Goal: Information Seeking & Learning: Learn about a topic

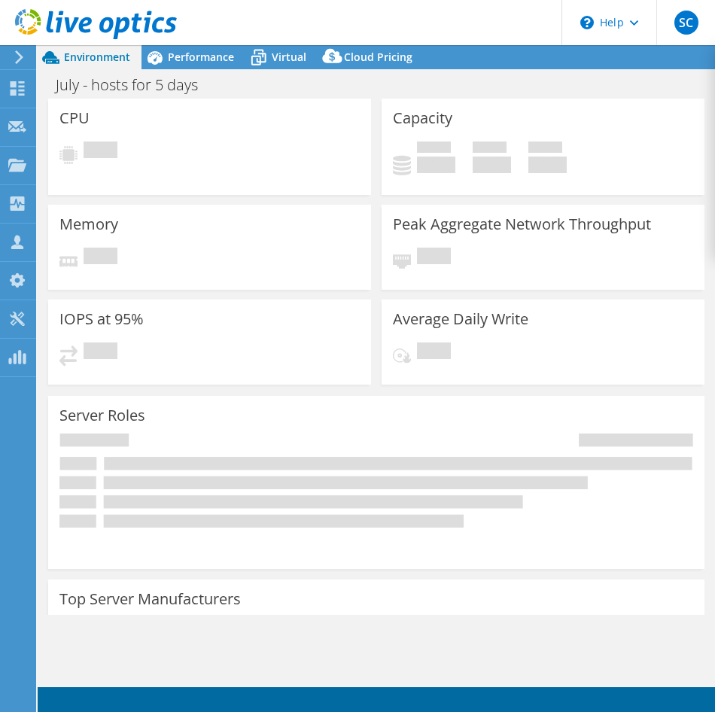
select select "USD"
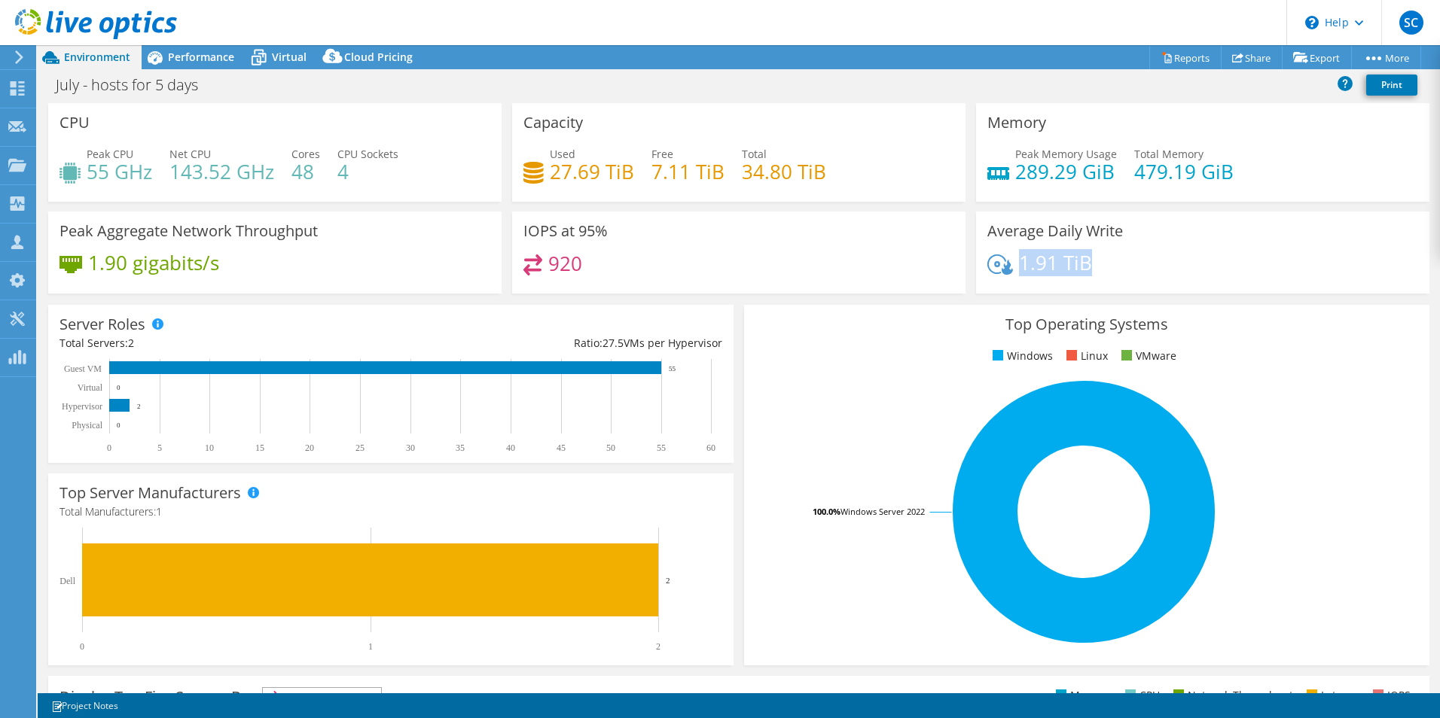
drag, startPoint x: 1089, startPoint y: 267, endPoint x: 1017, endPoint y: 267, distance: 72.3
click at [715, 267] on div "1.91 TiB" at bounding box center [1202, 271] width 431 height 32
drag, startPoint x: 1017, startPoint y: 267, endPoint x: 1032, endPoint y: 269, distance: 15.9
copy h4 "1.91 TiB"
click at [277, 58] on span "Virtual" at bounding box center [289, 57] width 35 height 14
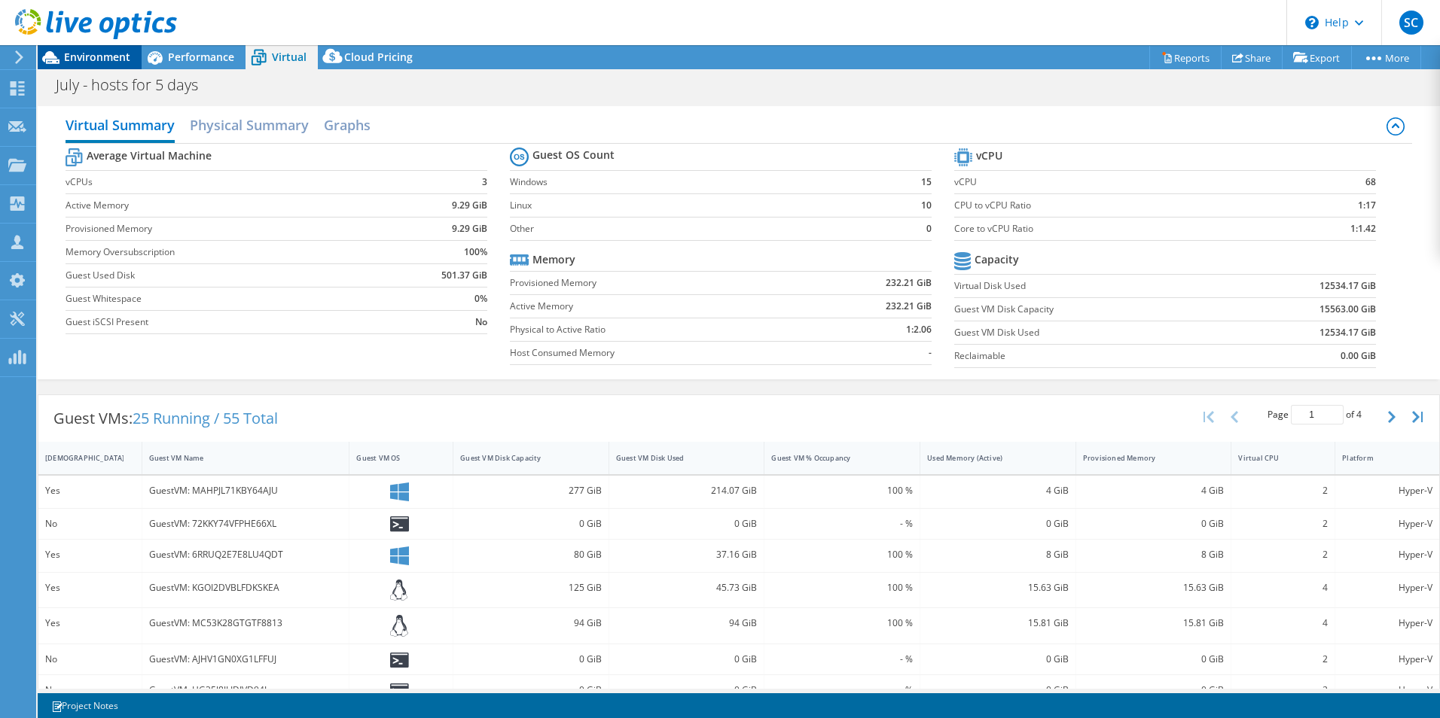
click at [100, 54] on span "Environment" at bounding box center [97, 57] width 66 height 14
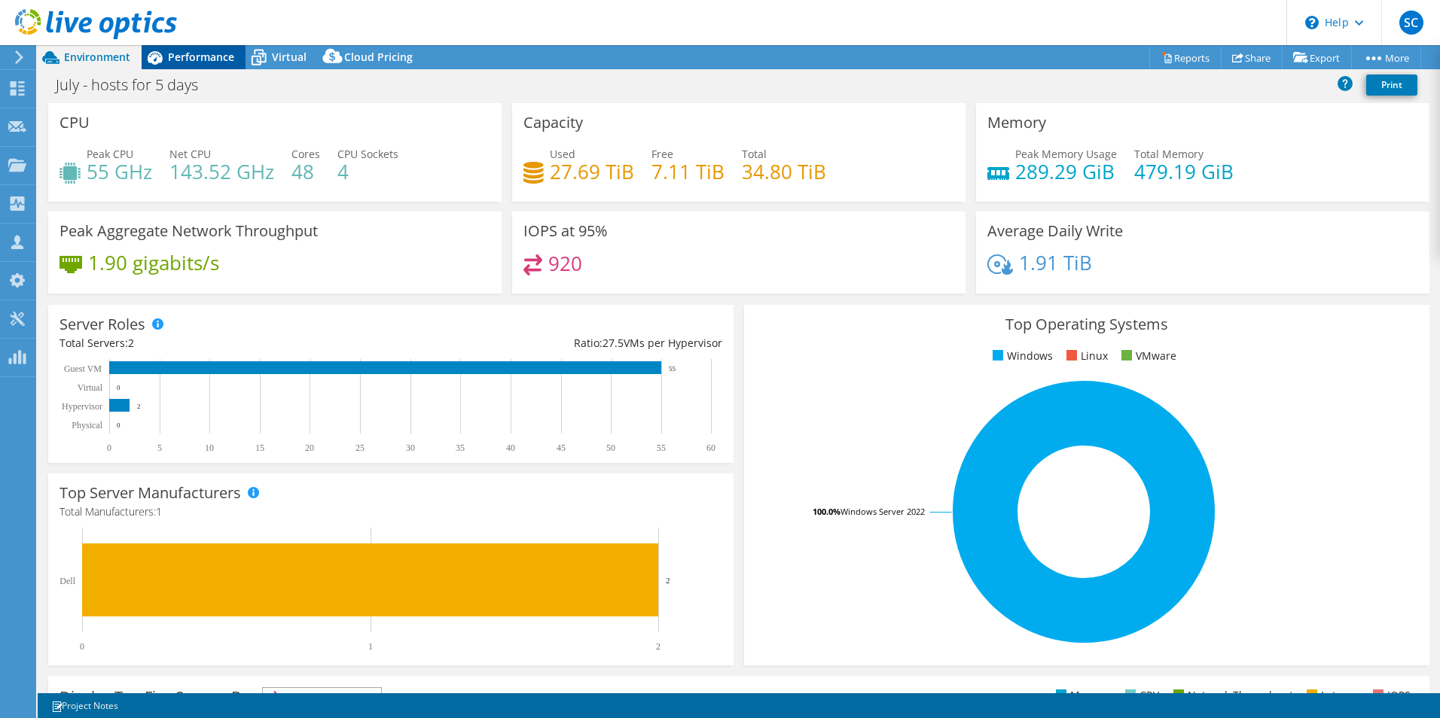
click at [182, 59] on span "Performance" at bounding box center [201, 57] width 66 height 14
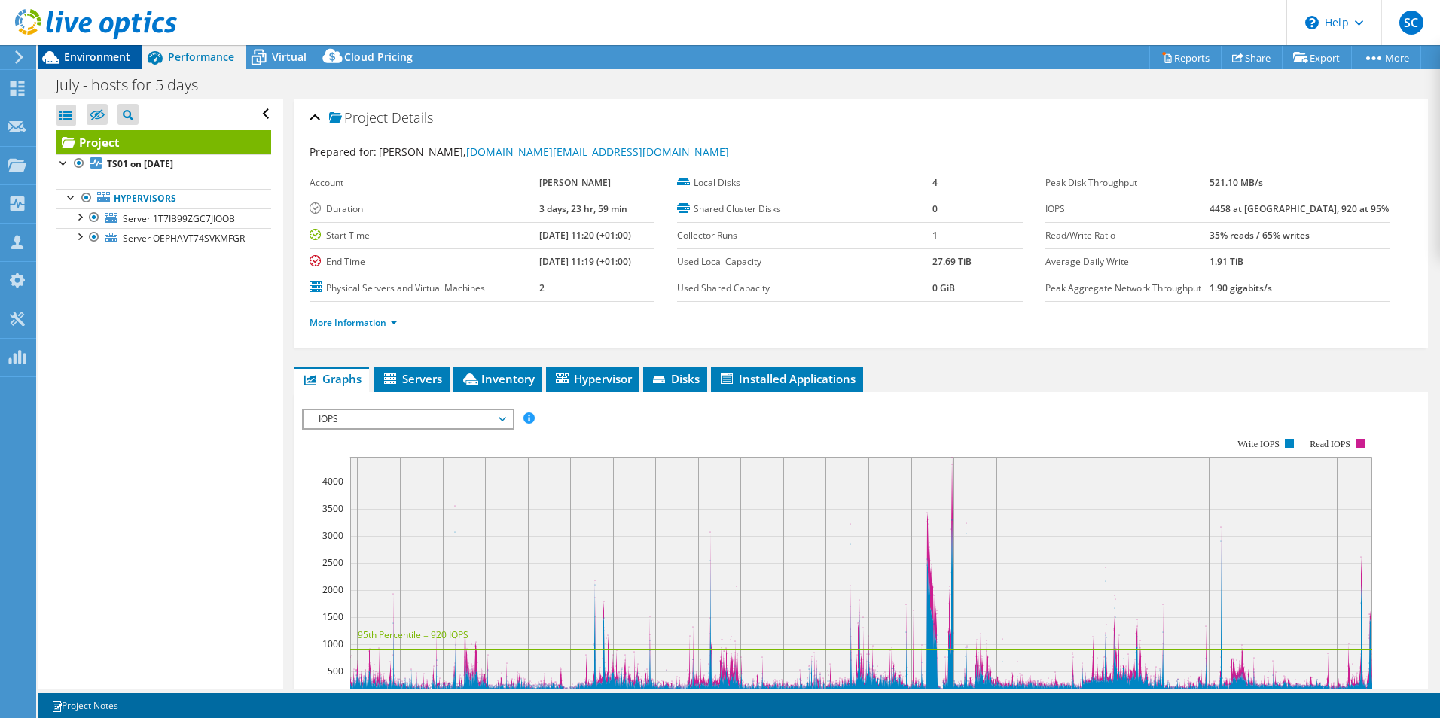
click at [77, 50] on span "Environment" at bounding box center [97, 57] width 66 height 14
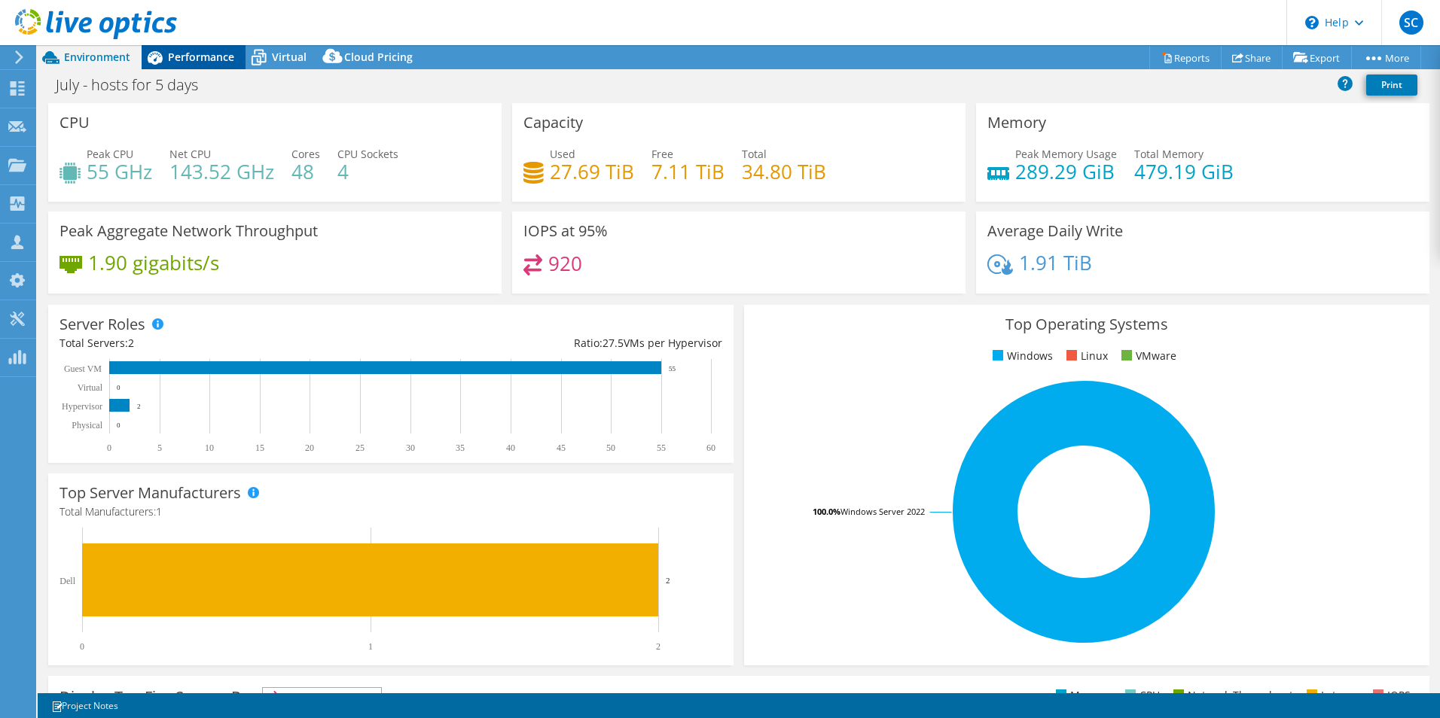
click at [211, 59] on span "Performance" at bounding box center [201, 57] width 66 height 14
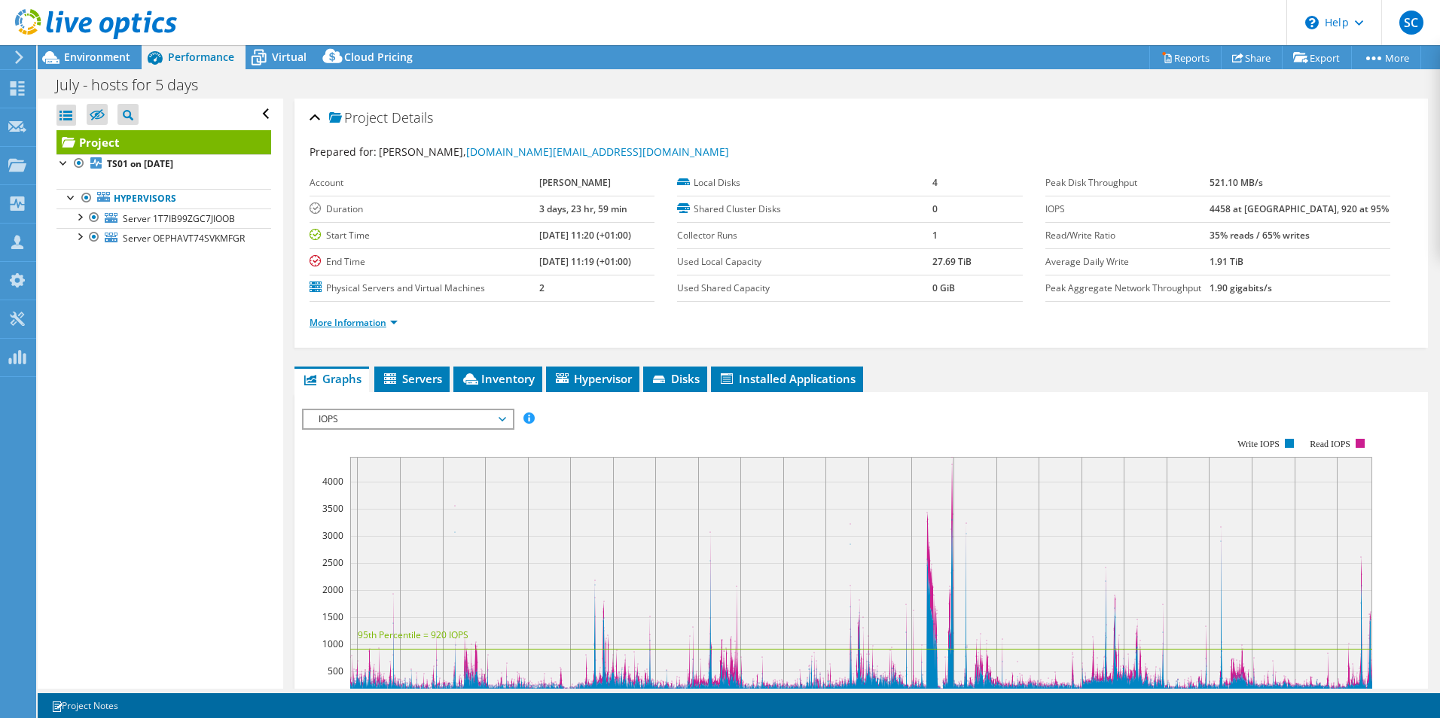
click at [395, 324] on link "More Information" at bounding box center [353, 322] width 88 height 13
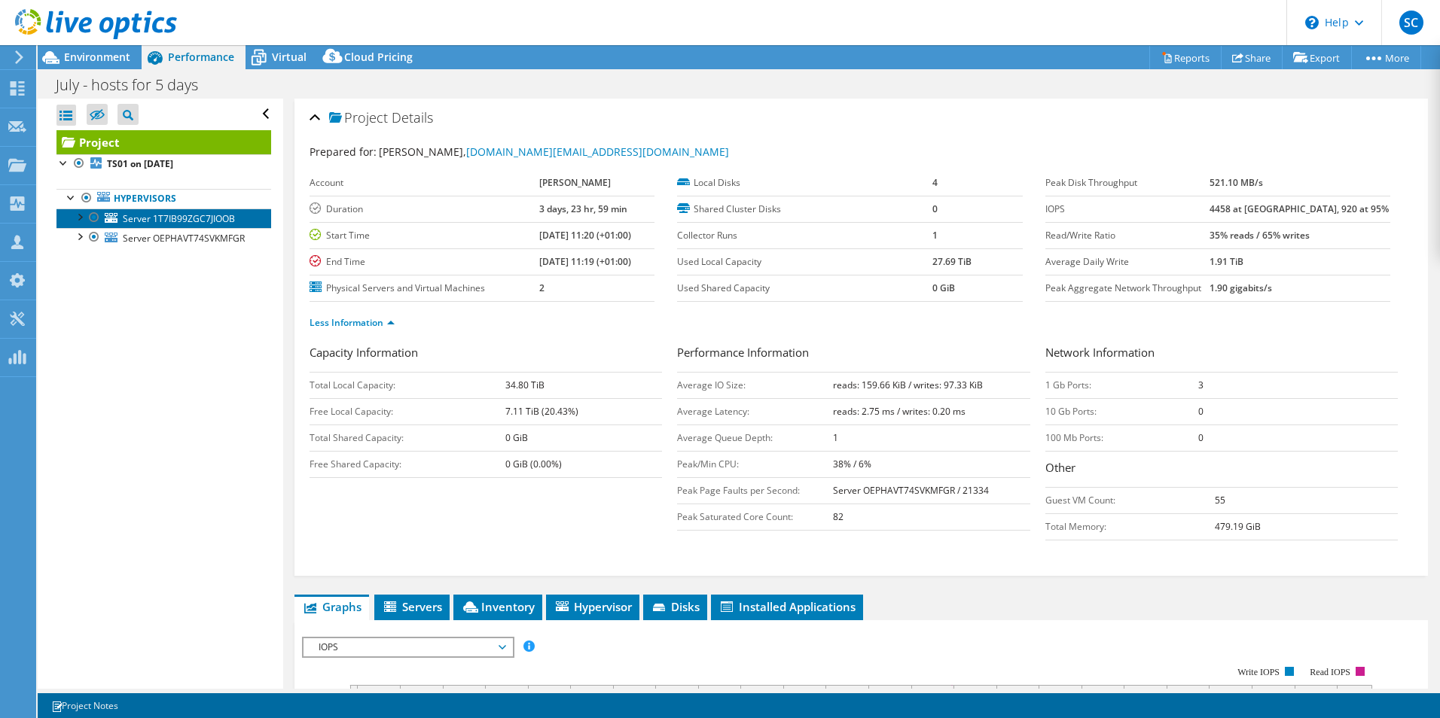
click at [140, 220] on span "Server 1T7IB99ZGC7JIOOB" at bounding box center [179, 218] width 112 height 13
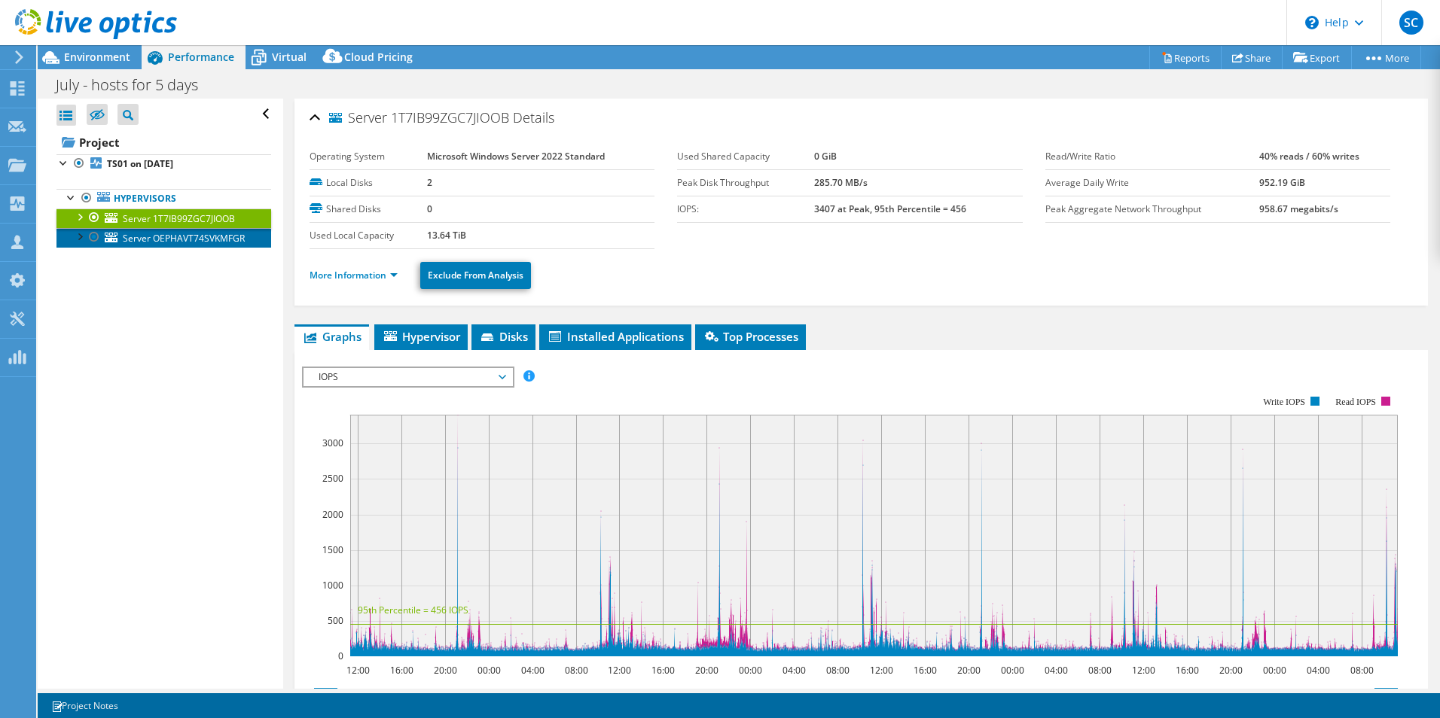
click at [136, 236] on span "Server OEPHAVT74SVKMFGR" at bounding box center [184, 238] width 122 height 13
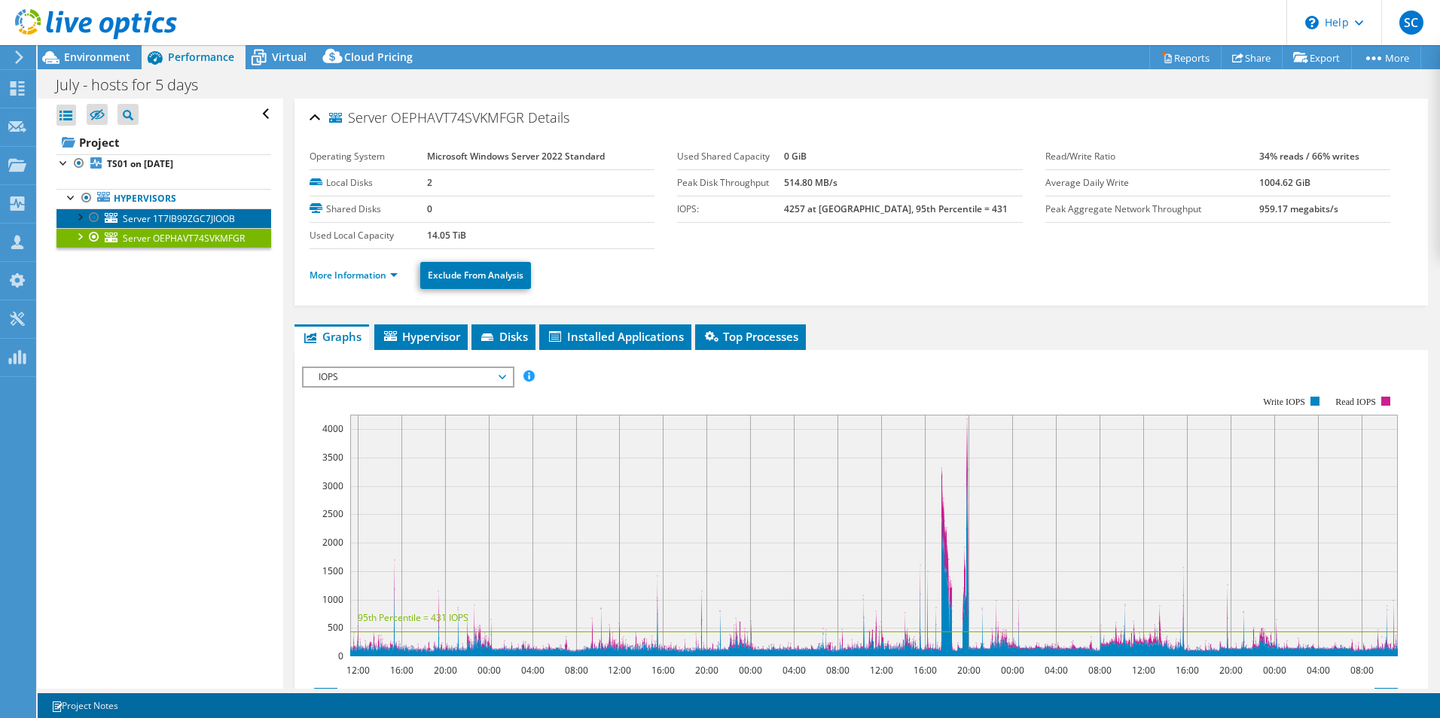
click at [183, 220] on span "Server 1T7IB99ZGC7JIOOB" at bounding box center [179, 218] width 112 height 13
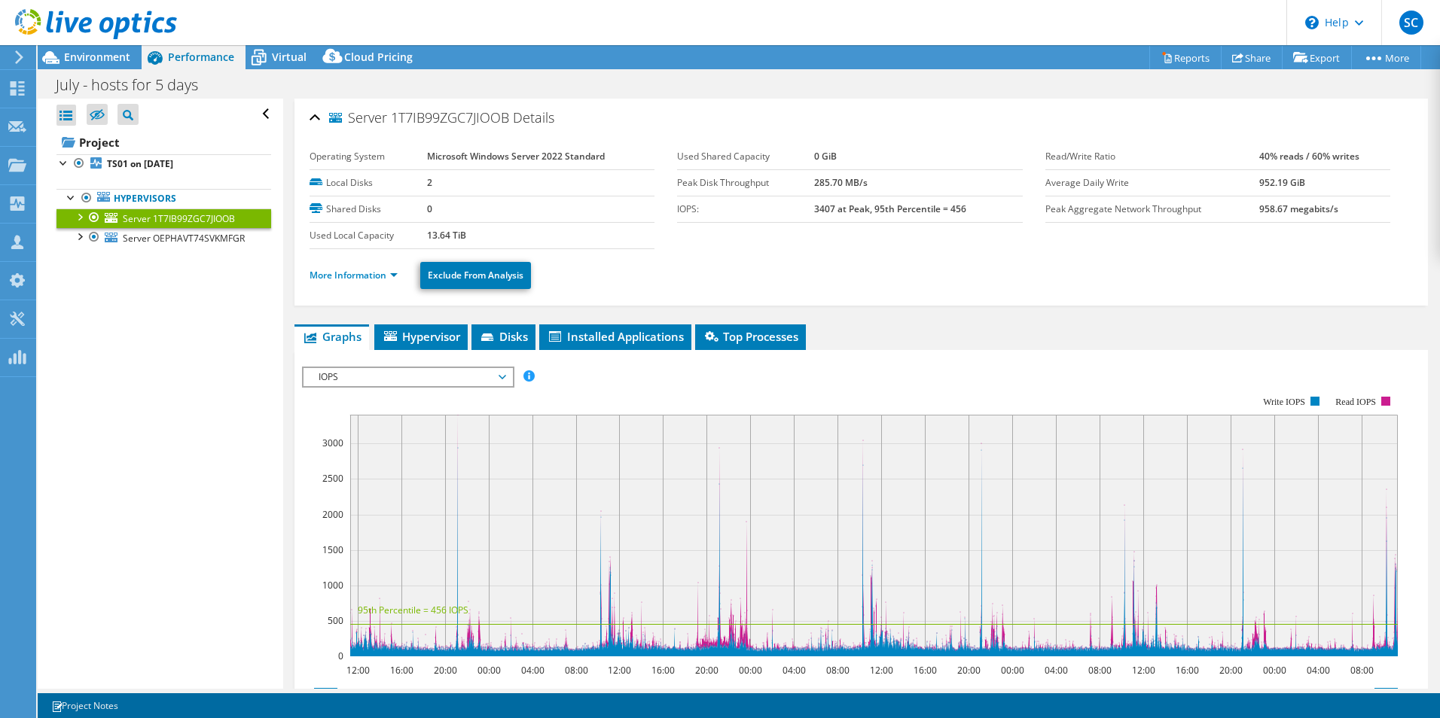
click at [80, 220] on div at bounding box center [79, 216] width 15 height 15
click at [81, 303] on div at bounding box center [79, 295] width 15 height 15
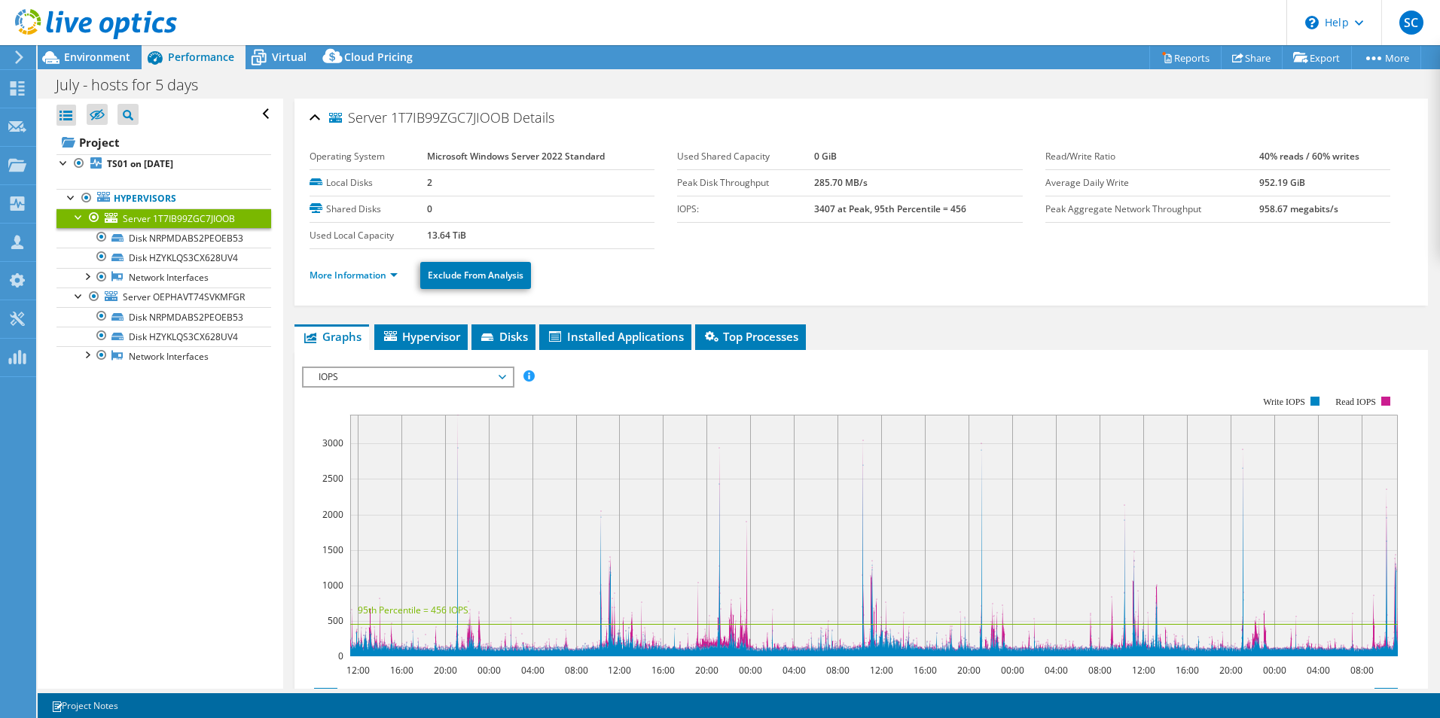
click at [148, 213] on span "Server 1T7IB99ZGC7JIOOB" at bounding box center [179, 218] width 112 height 13
click at [155, 307] on link "Server OEPHAVT74SVKMFGR" at bounding box center [163, 298] width 215 height 20
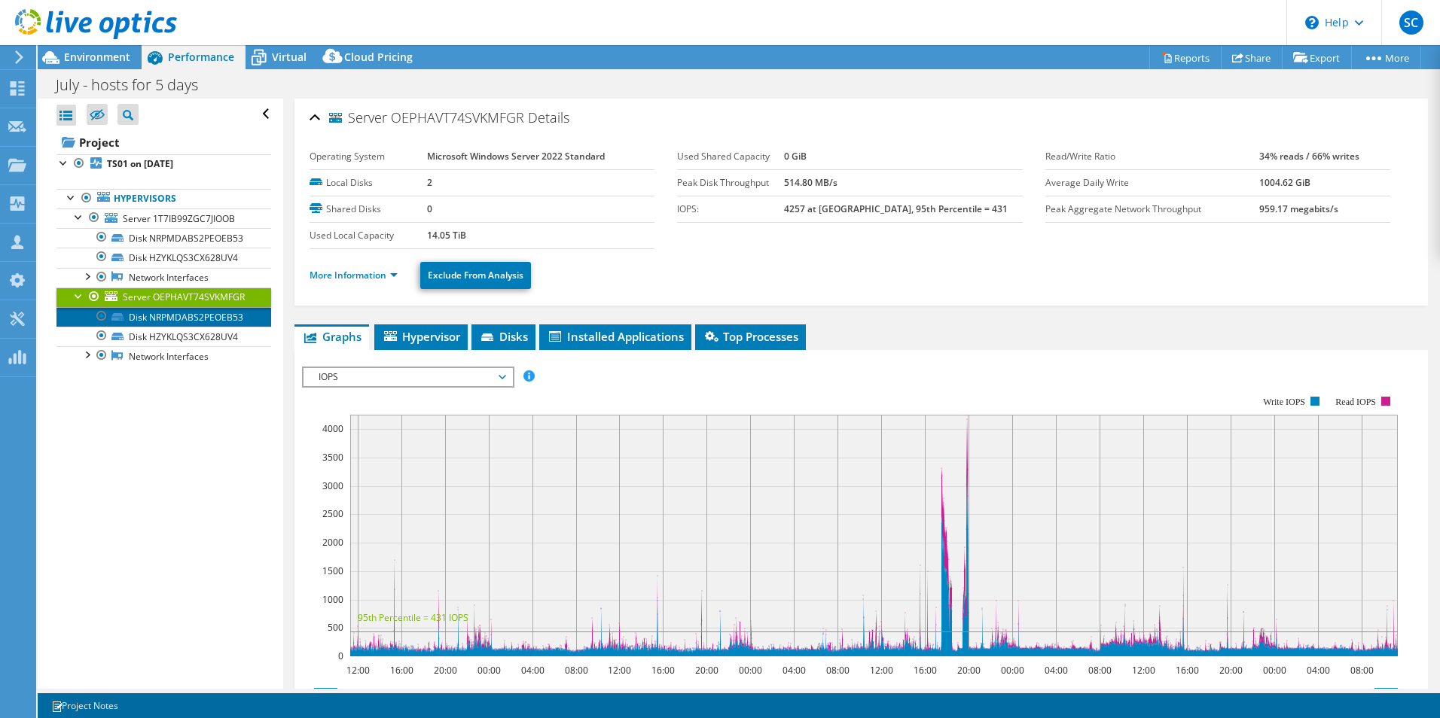
click at [177, 327] on link "Disk NRPMDABS2PEOEB53" at bounding box center [163, 317] width 215 height 20
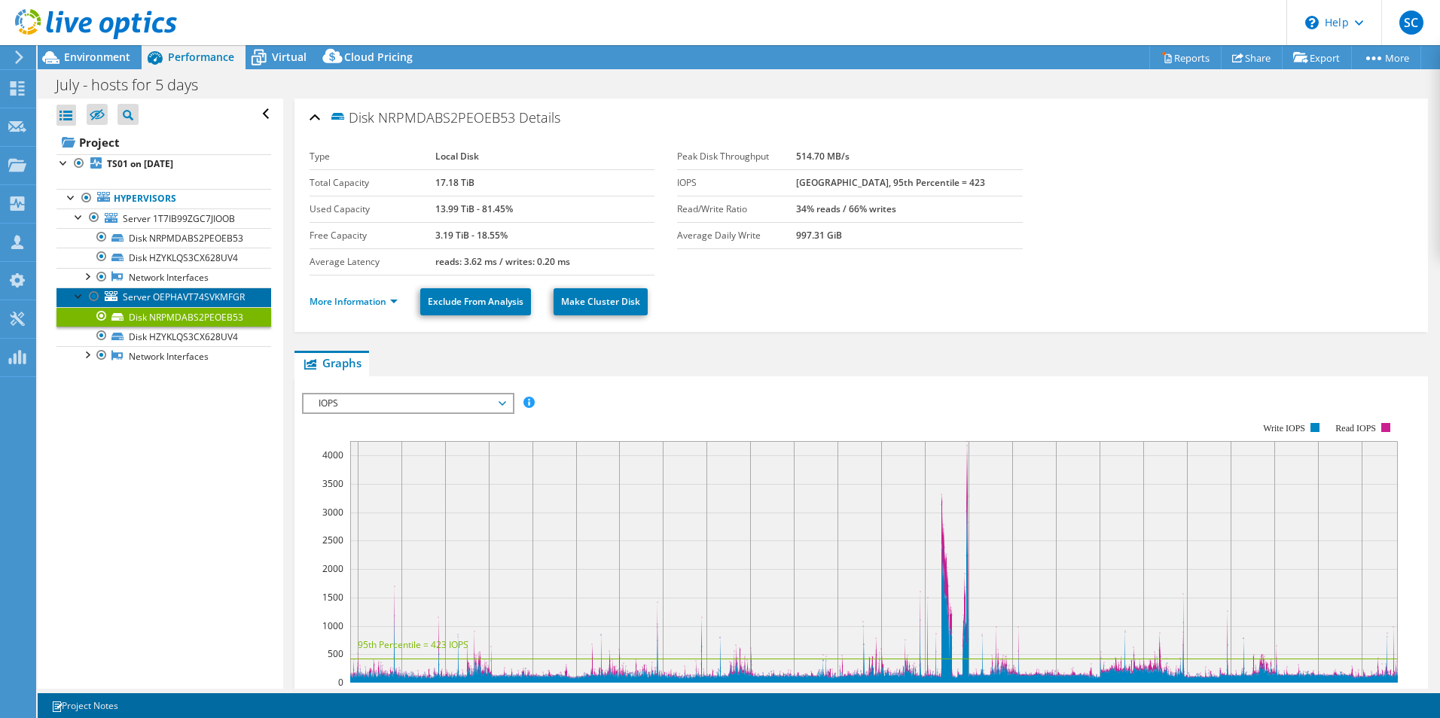
click at [148, 303] on span "Server OEPHAVT74SVKMFGR" at bounding box center [184, 297] width 122 height 13
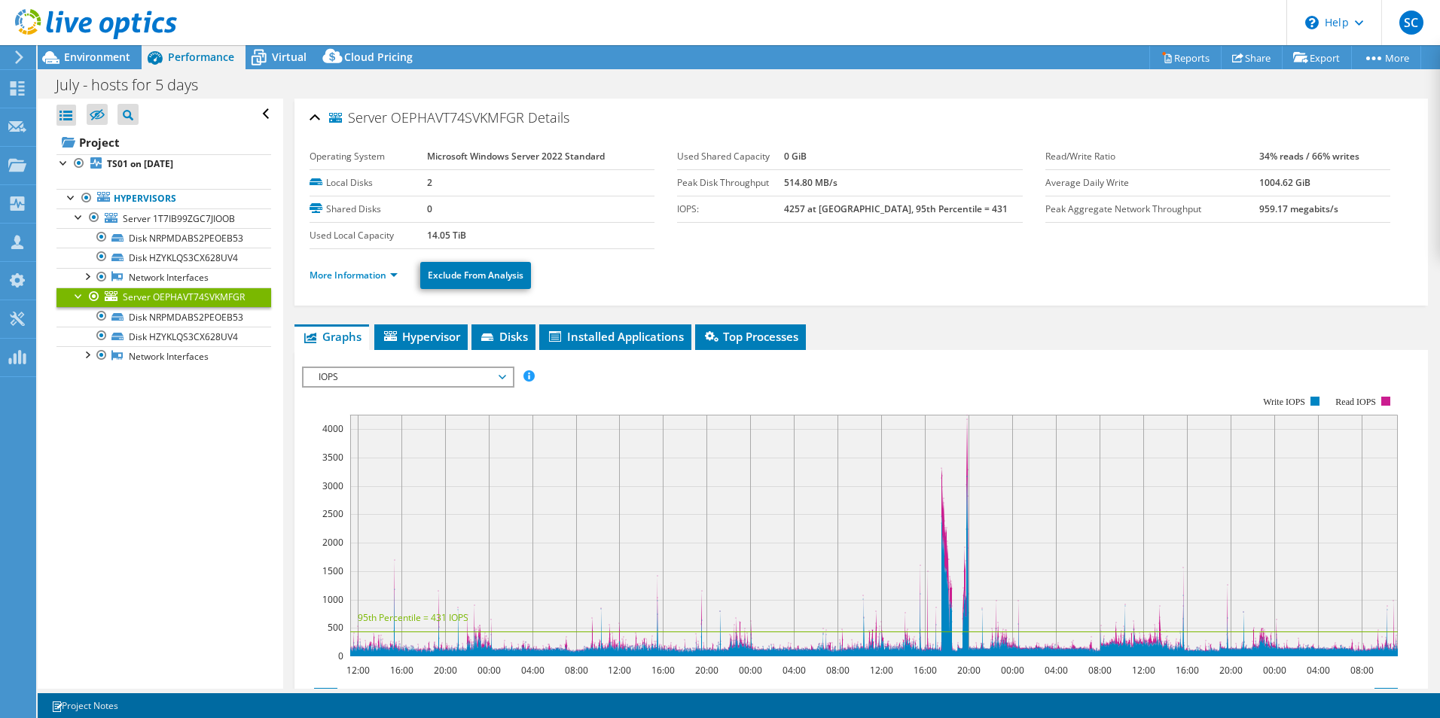
click at [437, 337] on span "Hypervisor" at bounding box center [421, 336] width 78 height 15
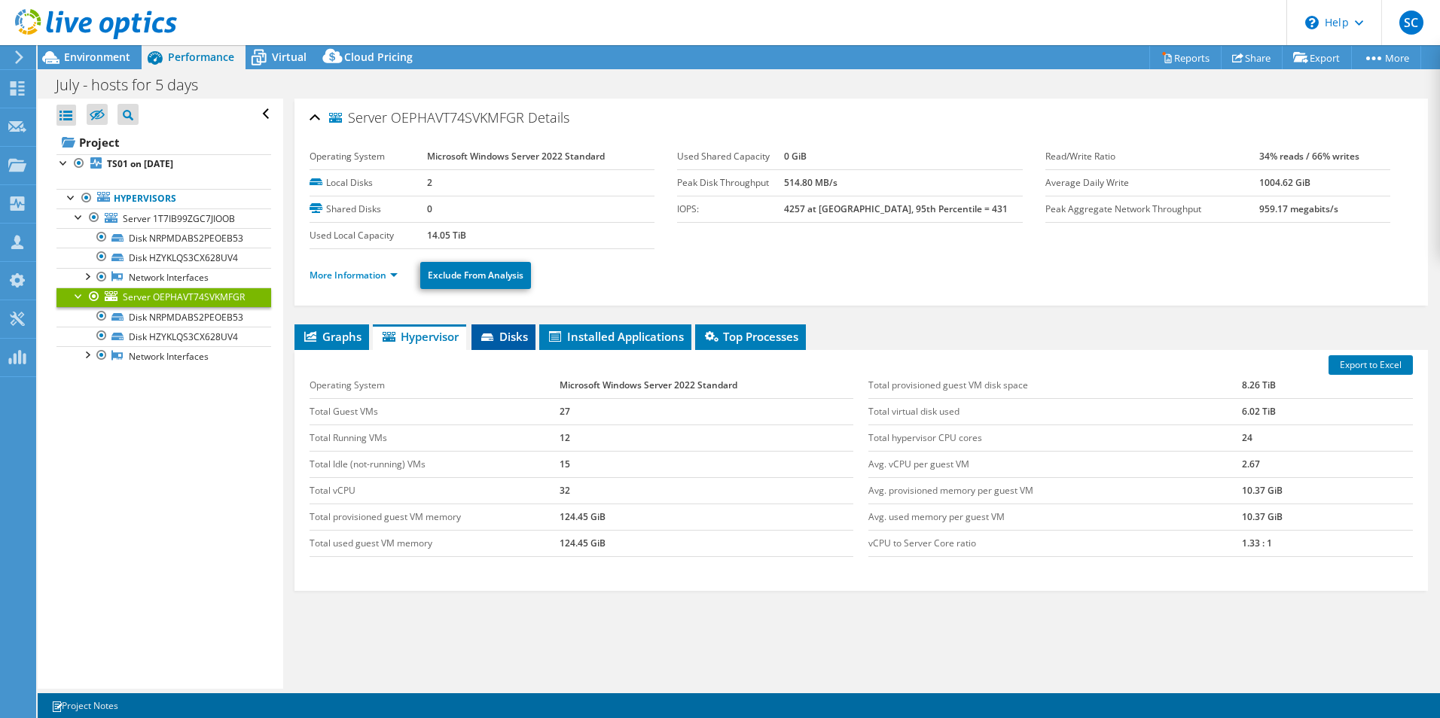
click at [521, 338] on span "Disks" at bounding box center [503, 336] width 49 height 15
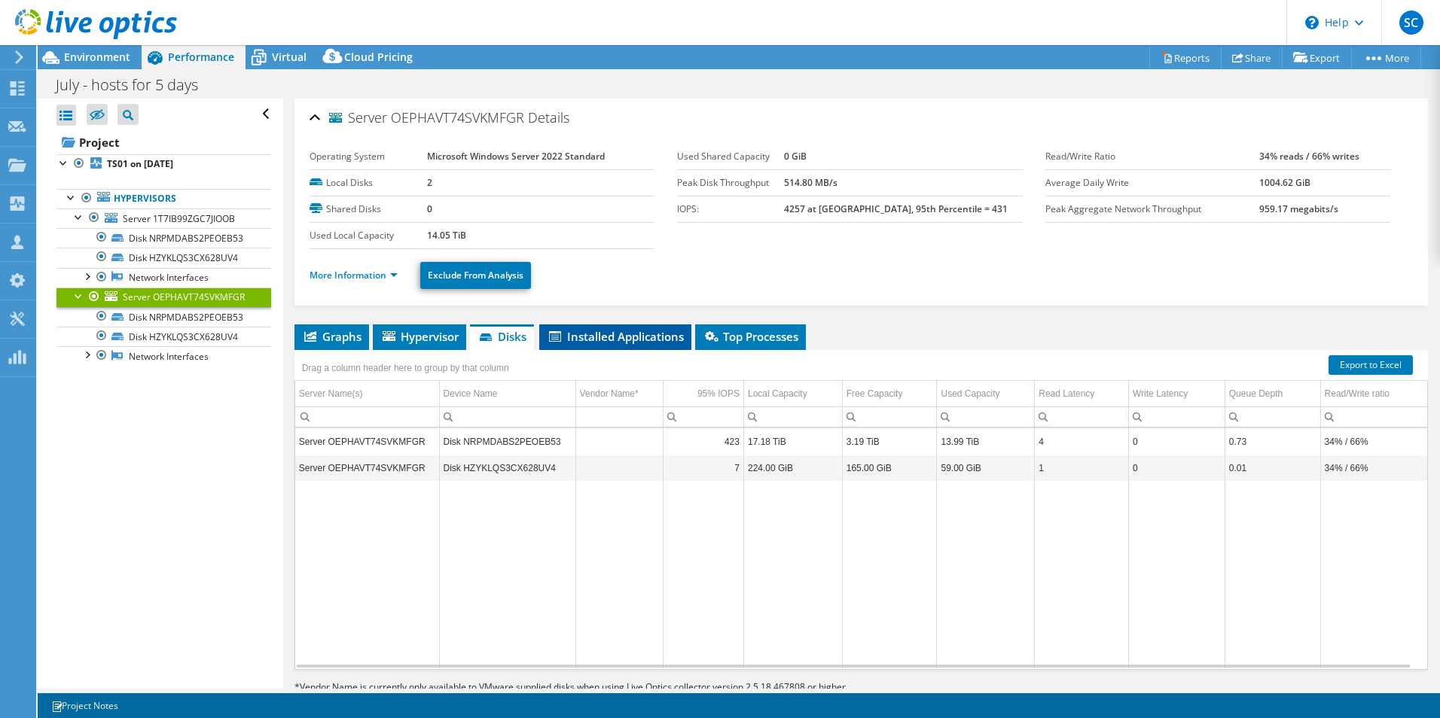
click at [584, 335] on span "Installed Applications" at bounding box center [615, 336] width 137 height 15
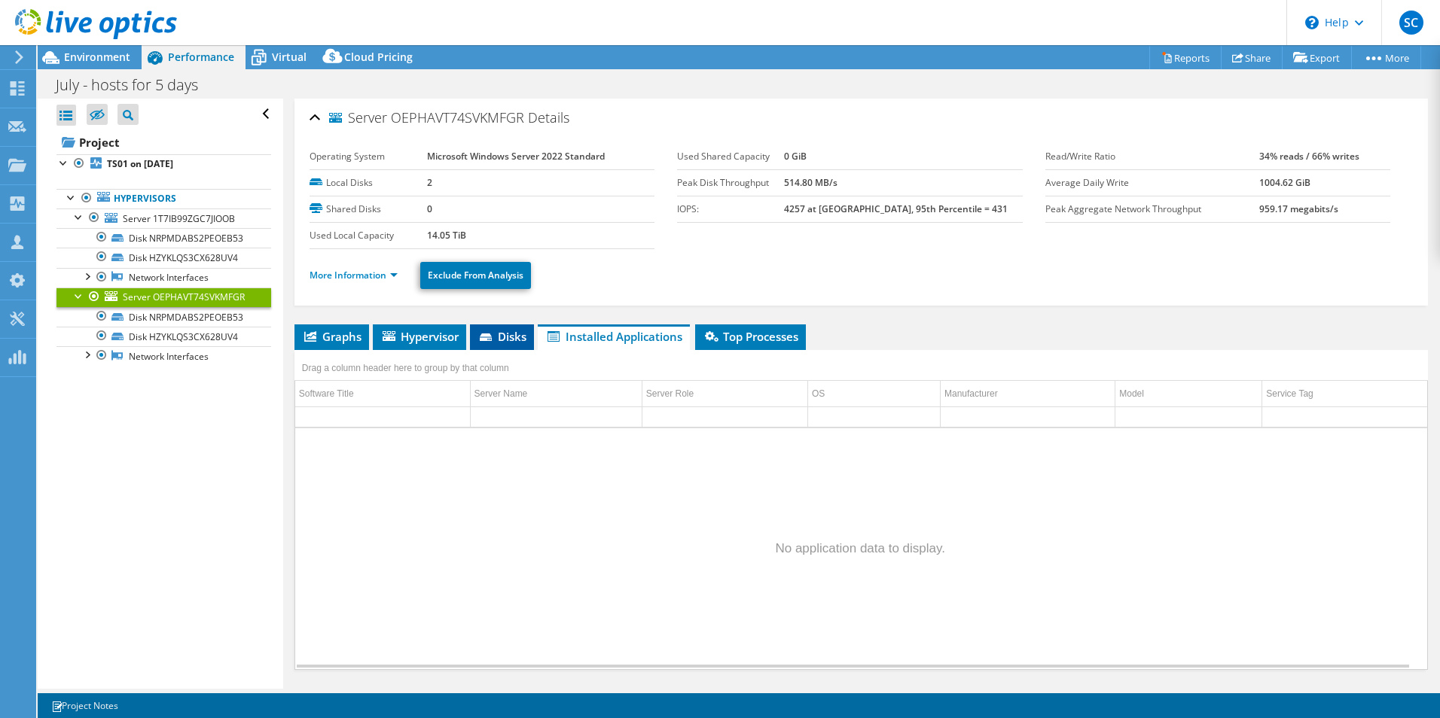
click at [499, 340] on span "Disks" at bounding box center [501, 336] width 49 height 15
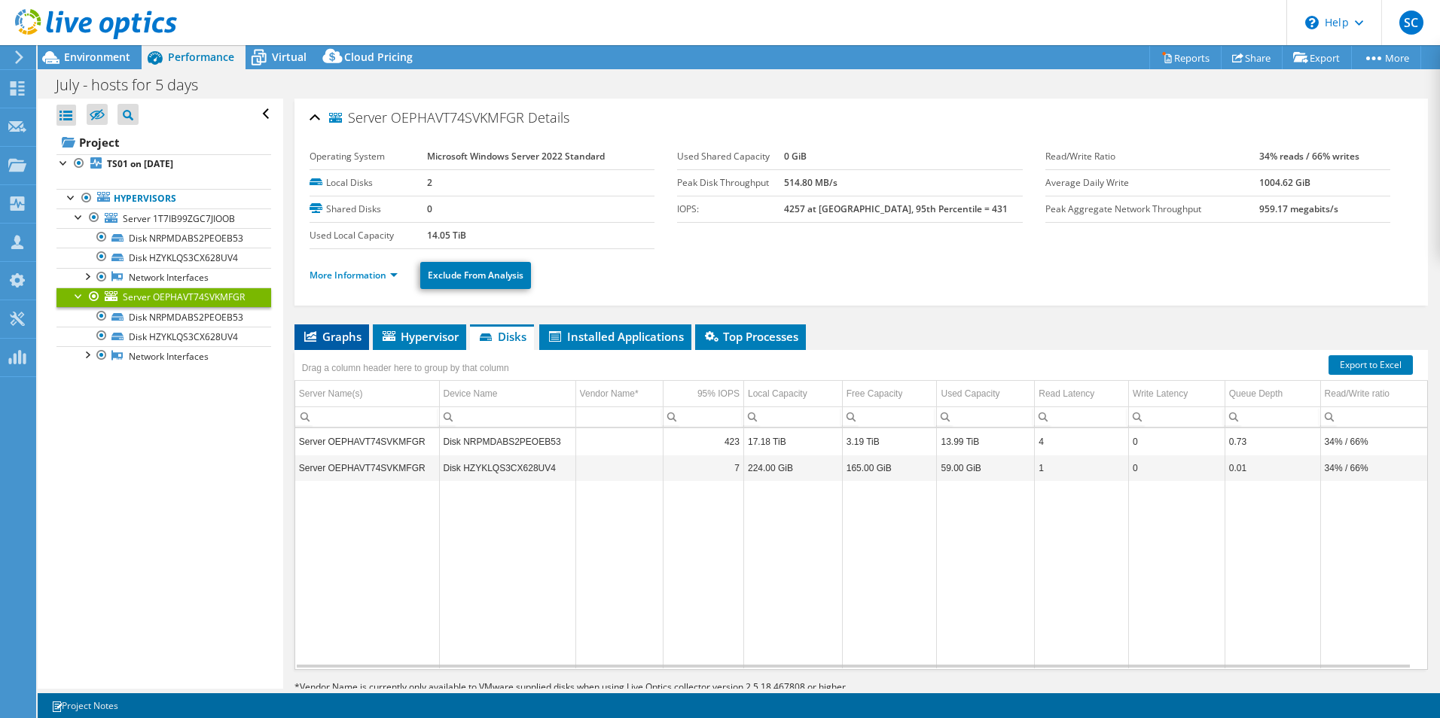
click at [345, 341] on span "Graphs" at bounding box center [331, 336] width 59 height 15
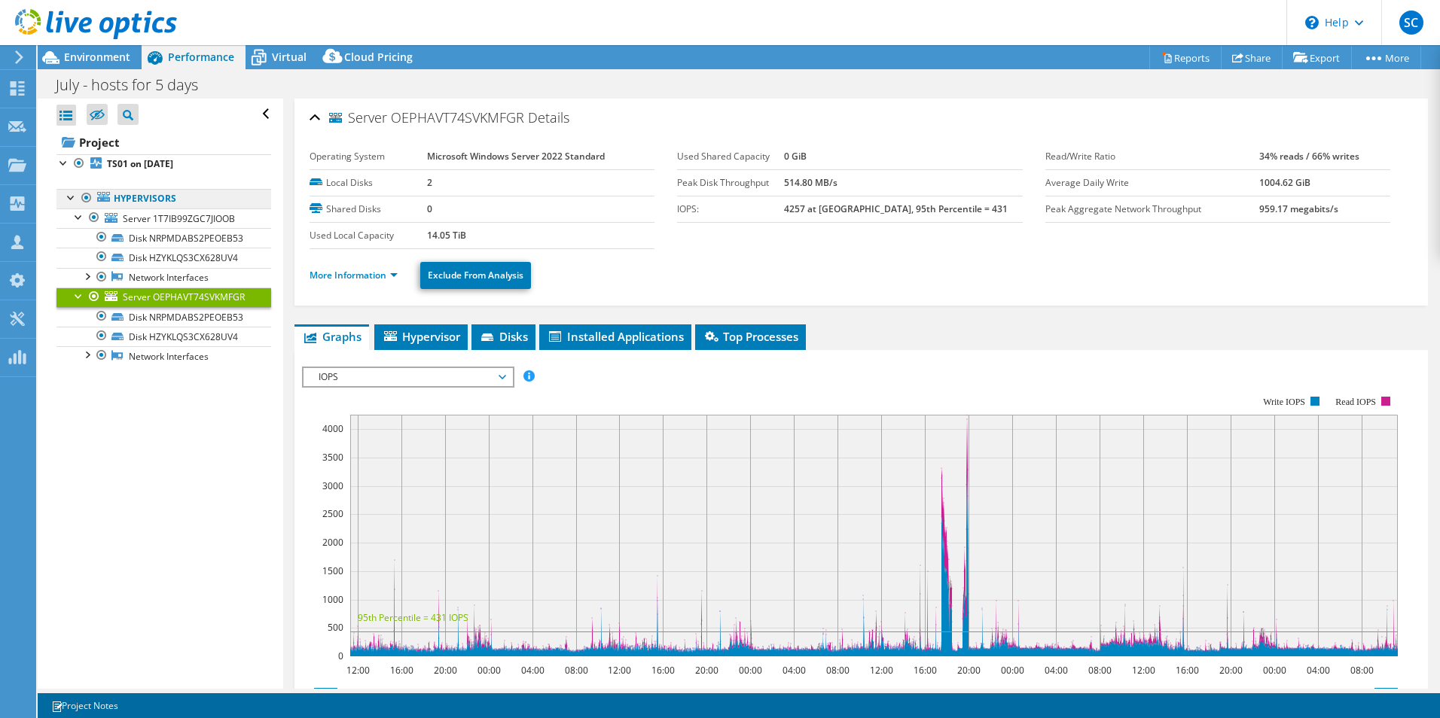
click at [166, 203] on link "Hypervisors" at bounding box center [163, 199] width 215 height 20
click at [107, 197] on icon at bounding box center [103, 197] width 13 height 10
click at [163, 165] on b "TS01 on [DATE]" at bounding box center [140, 163] width 66 height 13
